Goal: Task Accomplishment & Management: Manage account settings

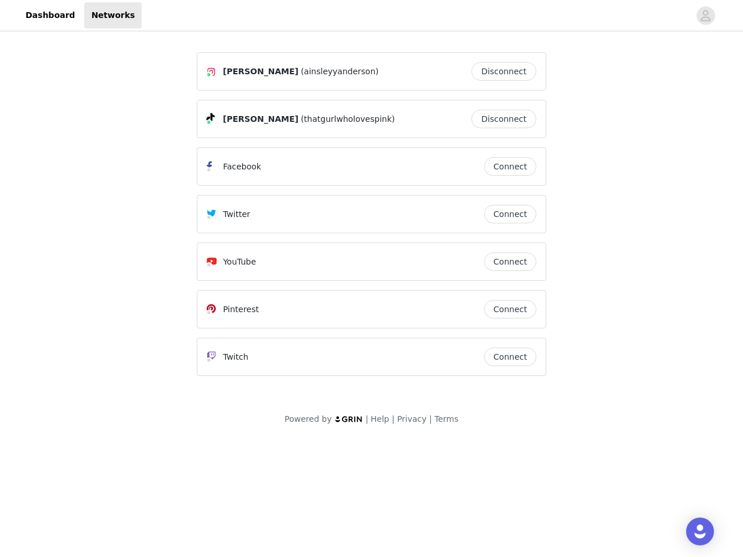
click at [371, 219] on div "Twitter" at bounding box center [345, 214] width 277 height 14
click at [371, 16] on div at bounding box center [416, 15] width 548 height 26
click at [706, 16] on icon "avatar" at bounding box center [705, 15] width 11 height 19
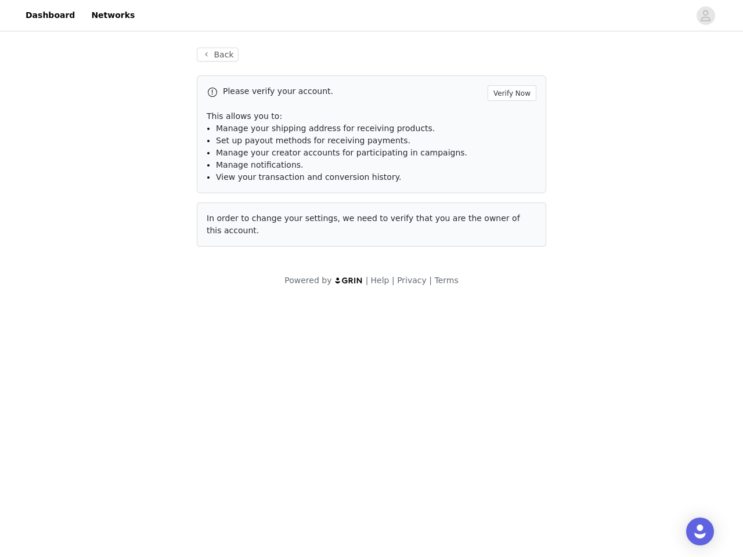
click at [507, 71] on div "Back Please verify your account. Verify Now This allows you to: Manage your shi…" at bounding box center [371, 147] width 377 height 227
click at [507, 119] on p "This allows you to:" at bounding box center [372, 116] width 330 height 12
